Goal: Task Accomplishment & Management: Complete application form

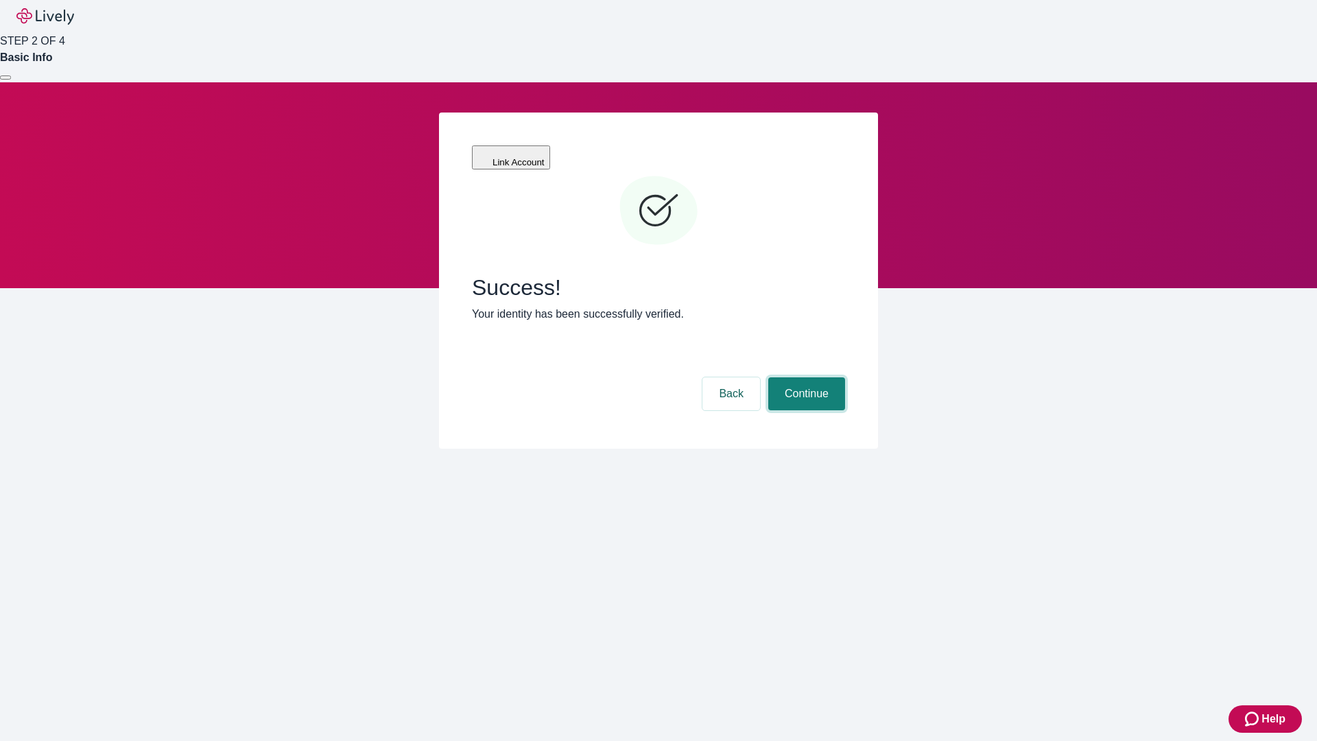
click at [805, 377] on button "Continue" at bounding box center [806, 393] width 77 height 33
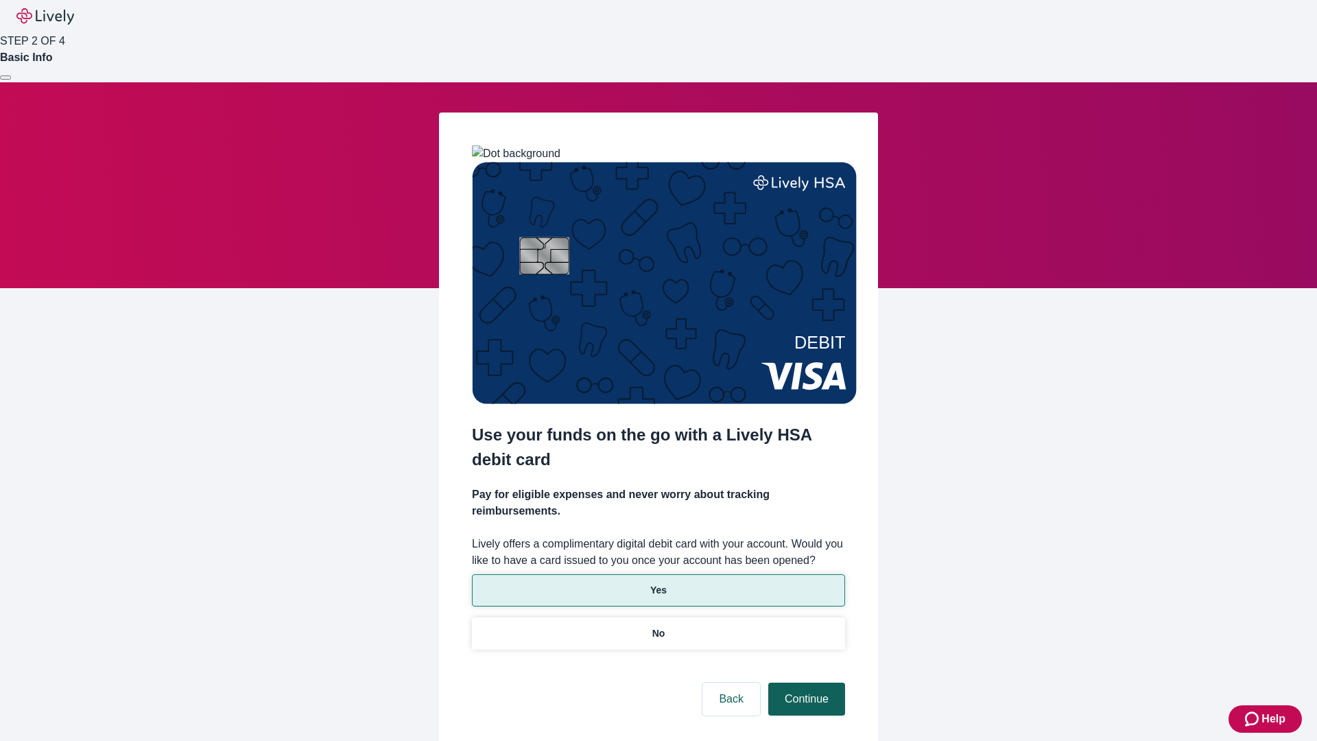
click at [658, 626] on p "No" at bounding box center [658, 633] width 13 height 14
click at [805, 683] on button "Continue" at bounding box center [806, 699] width 77 height 33
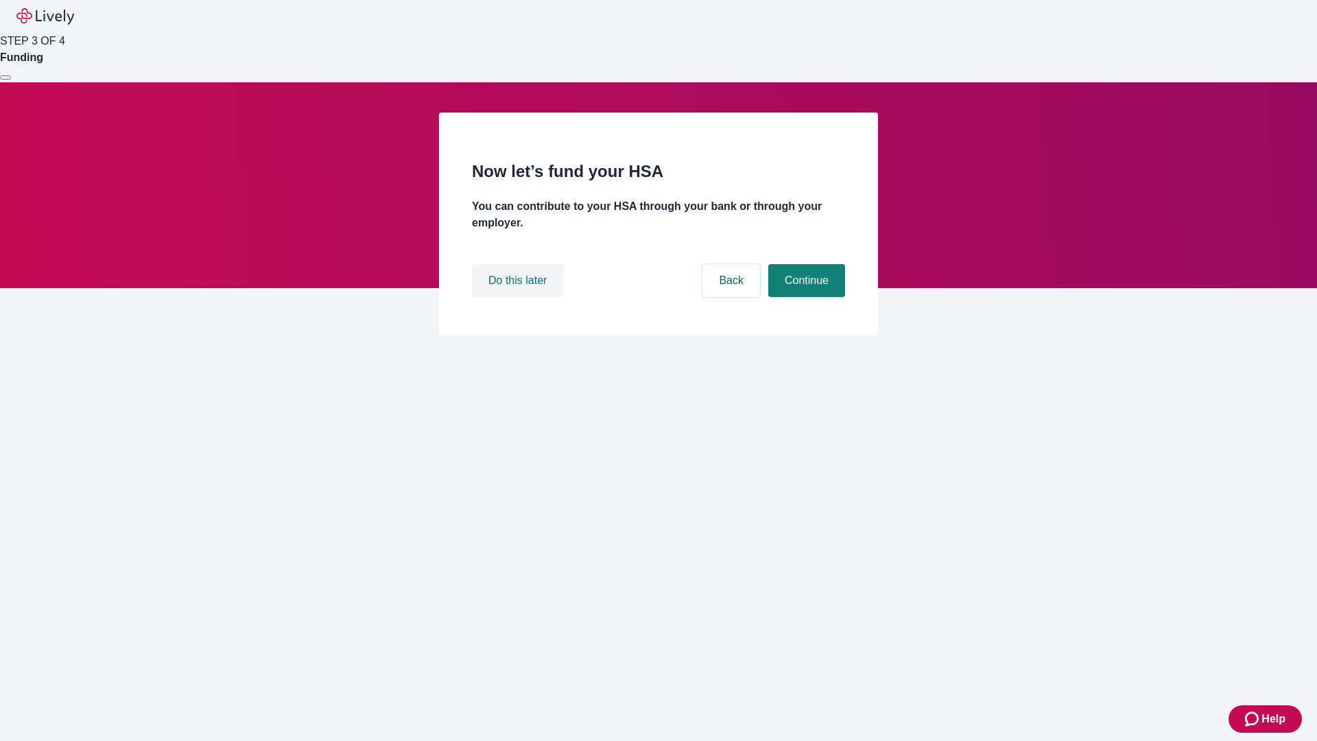
click at [519, 297] on button "Do this later" at bounding box center [517, 280] width 91 height 33
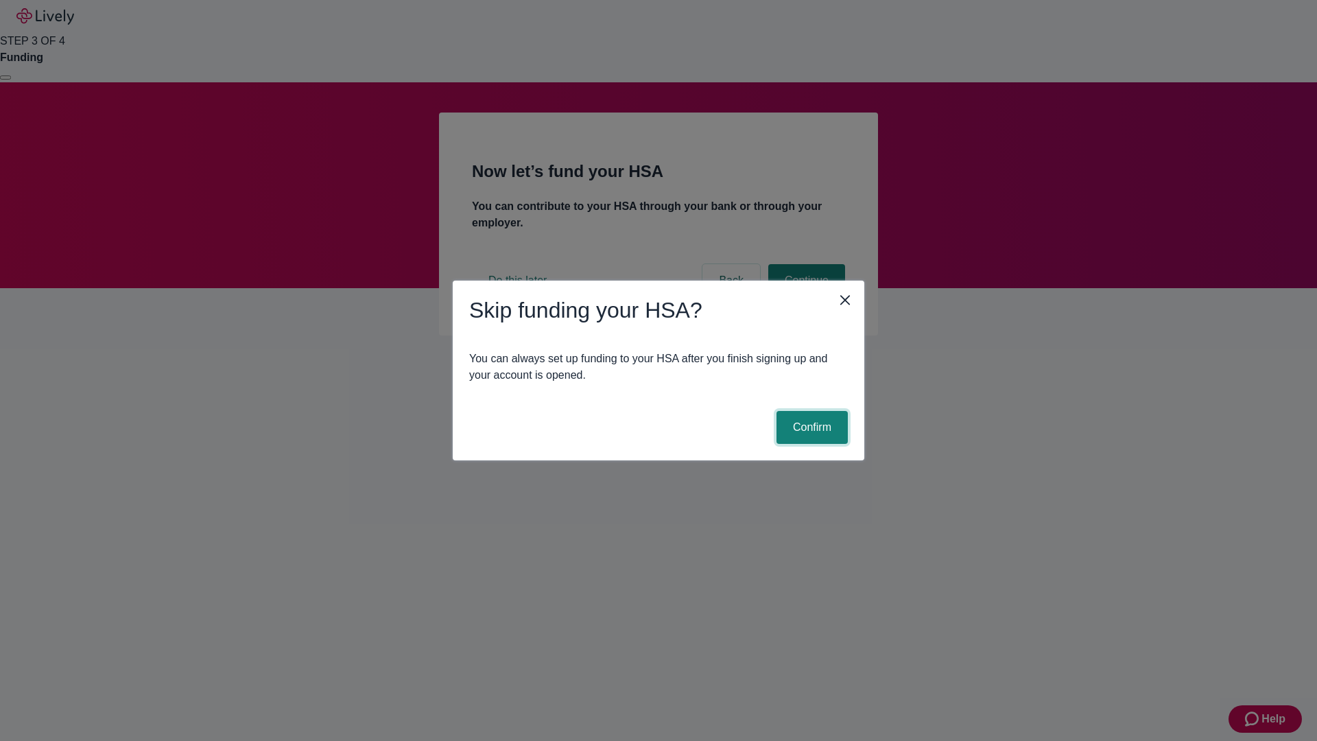
click at [810, 427] on button "Confirm" at bounding box center [812, 427] width 71 height 33
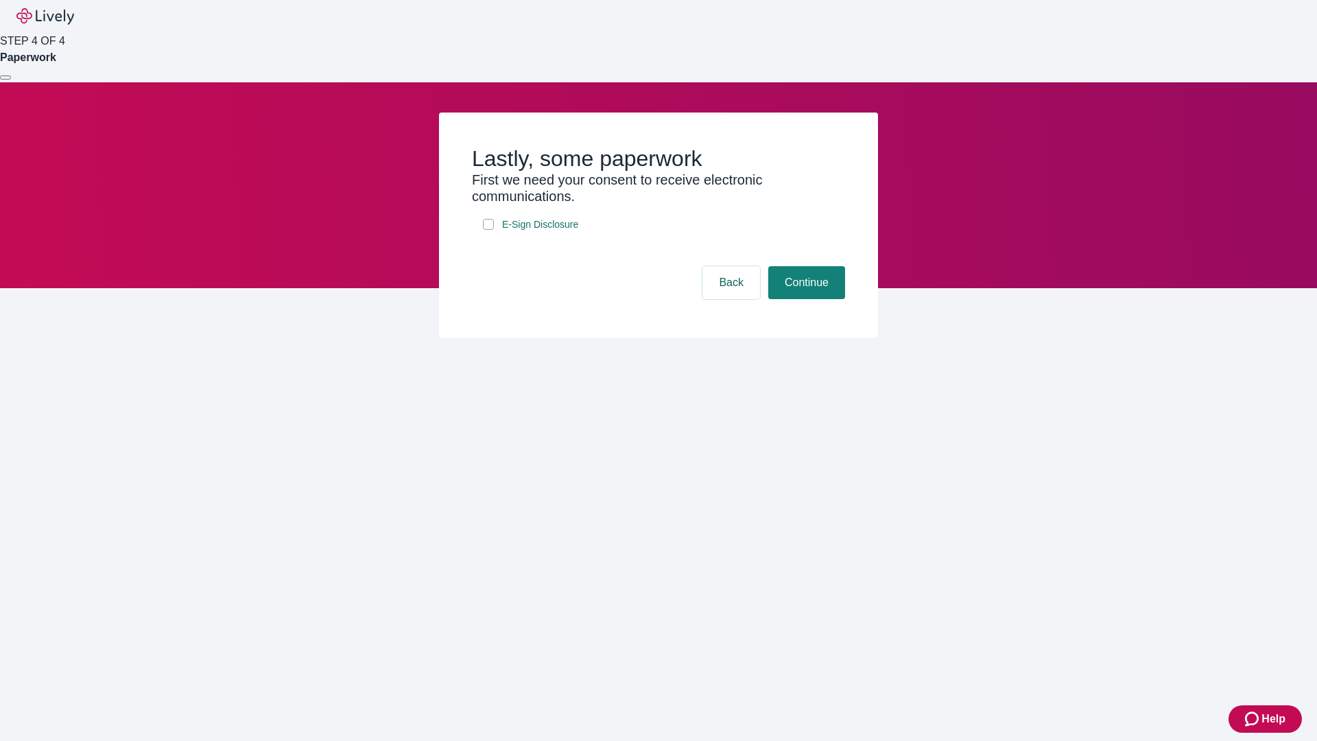
click at [488, 230] on input "E-Sign Disclosure" at bounding box center [488, 224] width 11 height 11
checkbox input "true"
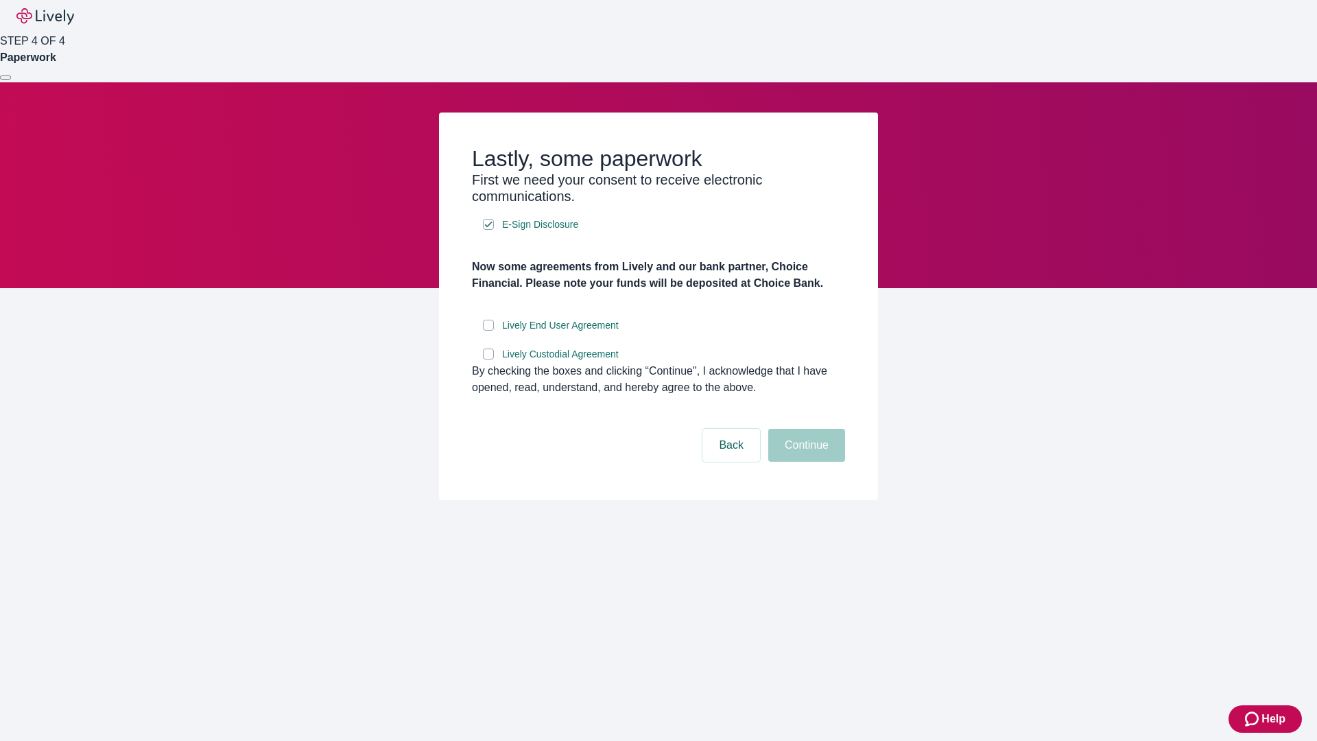
click at [488, 331] on input "Lively End User Agreement" at bounding box center [488, 325] width 11 height 11
checkbox input "true"
click at [488, 360] on input "Lively Custodial Agreement" at bounding box center [488, 354] width 11 height 11
checkbox input "true"
click at [805, 462] on button "Continue" at bounding box center [806, 445] width 77 height 33
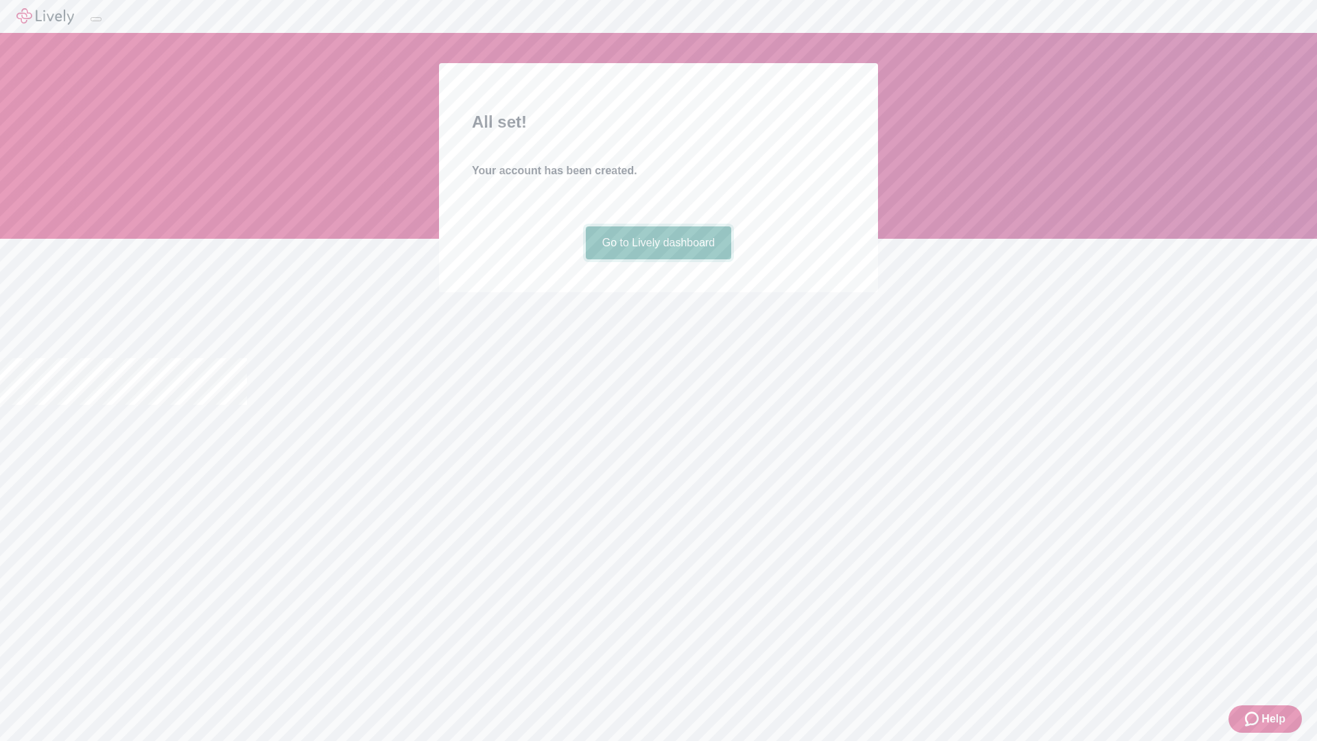
click at [658, 259] on link "Go to Lively dashboard" at bounding box center [659, 242] width 146 height 33
